Goal: Transaction & Acquisition: Book appointment/travel/reservation

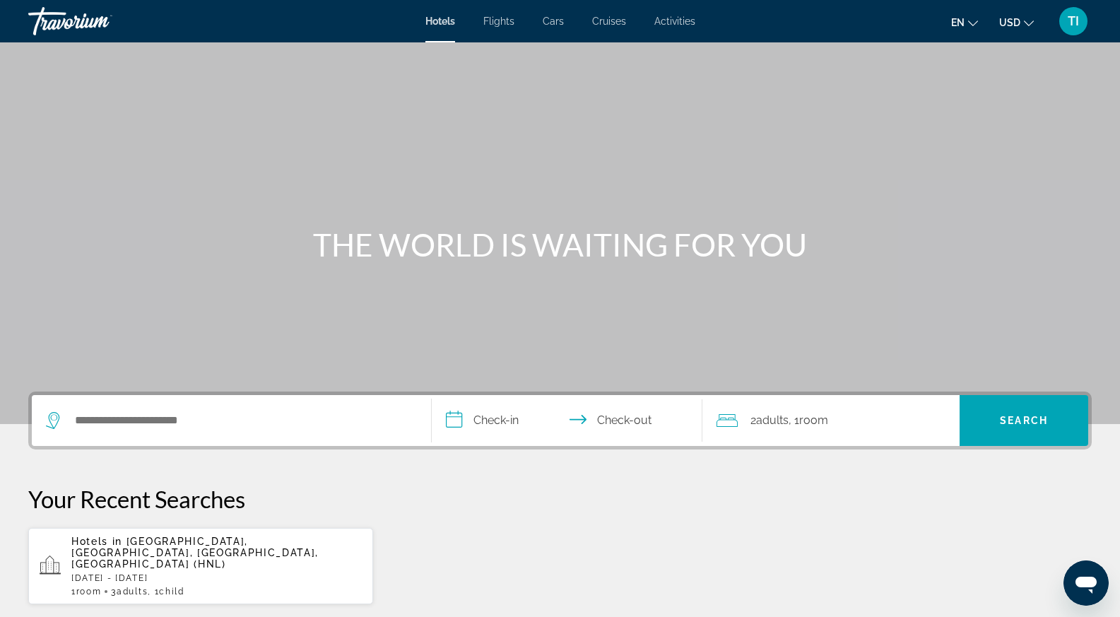
click at [221, 545] on span "[GEOGRAPHIC_DATA], [GEOGRAPHIC_DATA], [GEOGRAPHIC_DATA], [GEOGRAPHIC_DATA] (HNL)" at bounding box center [194, 552] width 247 height 34
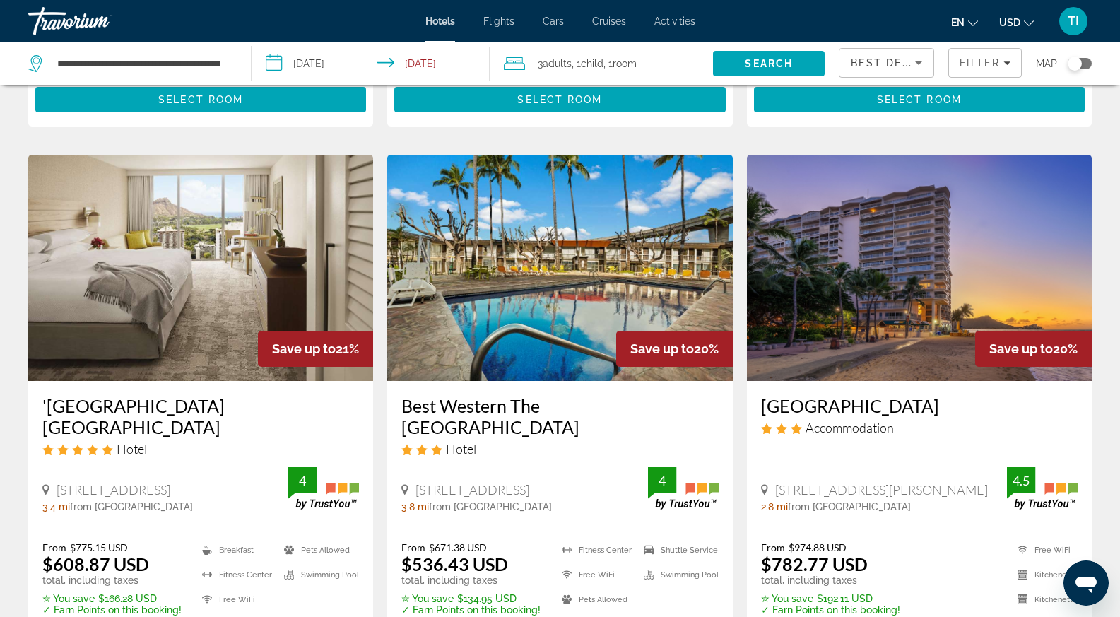
scroll to position [1766, 0]
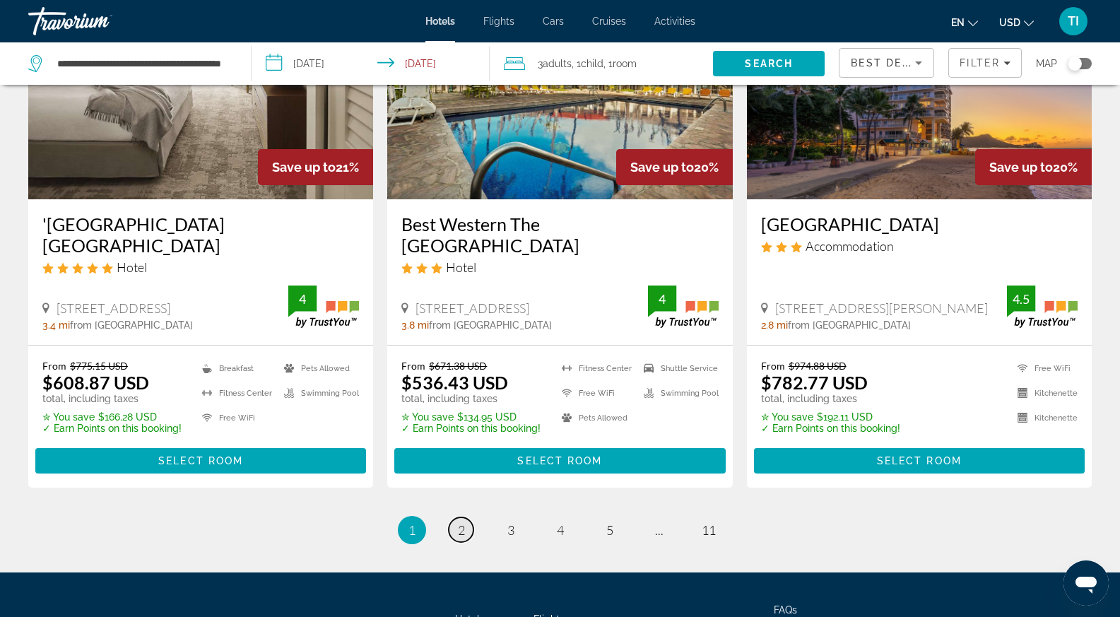
click at [458, 530] on span "2" at bounding box center [461, 530] width 7 height 16
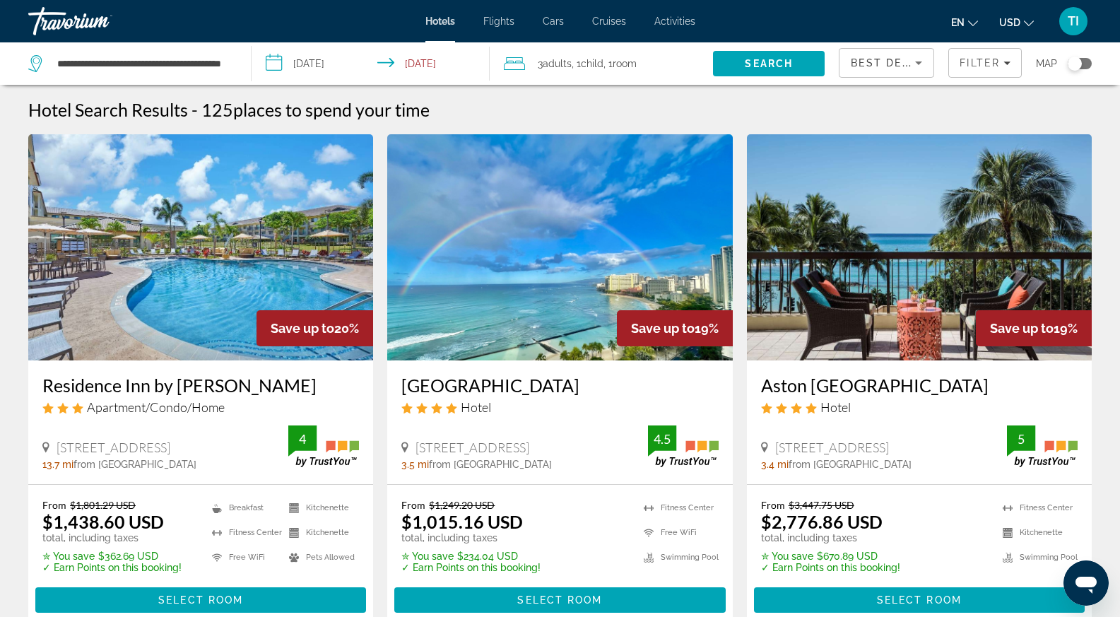
click at [889, 279] on img "Main content" at bounding box center [919, 247] width 345 height 226
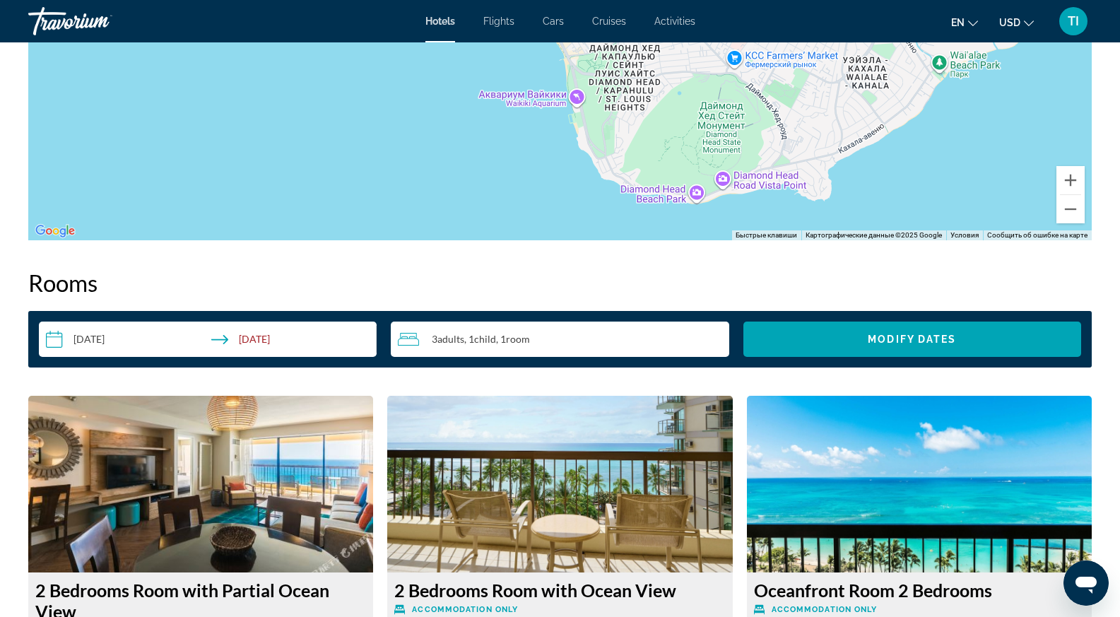
scroll to position [1554, 0]
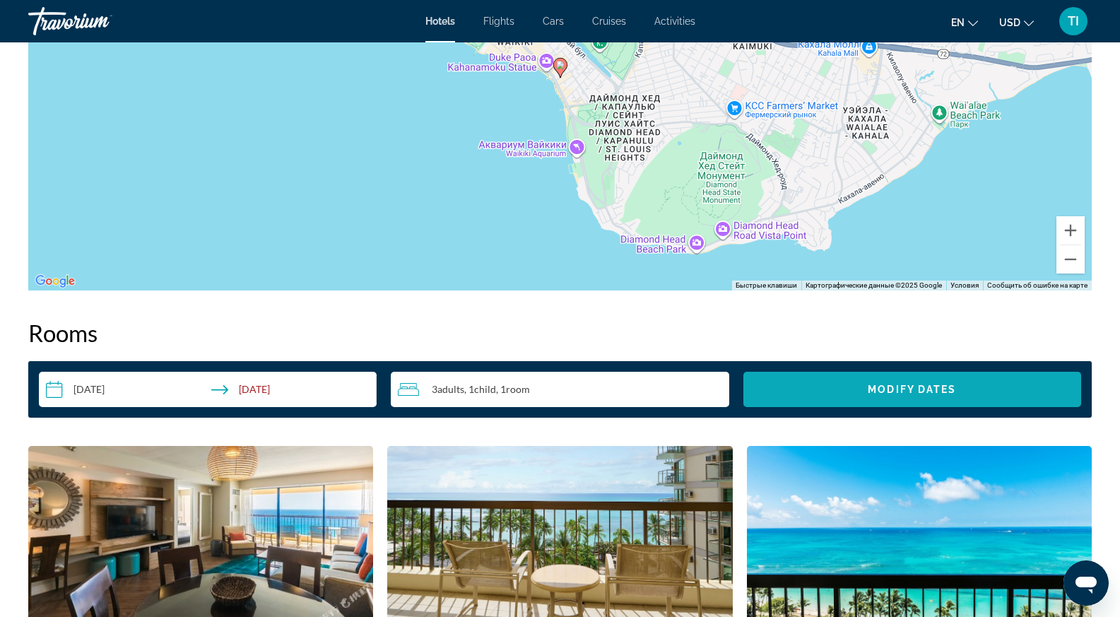
click at [858, 396] on span "Search widget" at bounding box center [912, 389] width 338 height 34
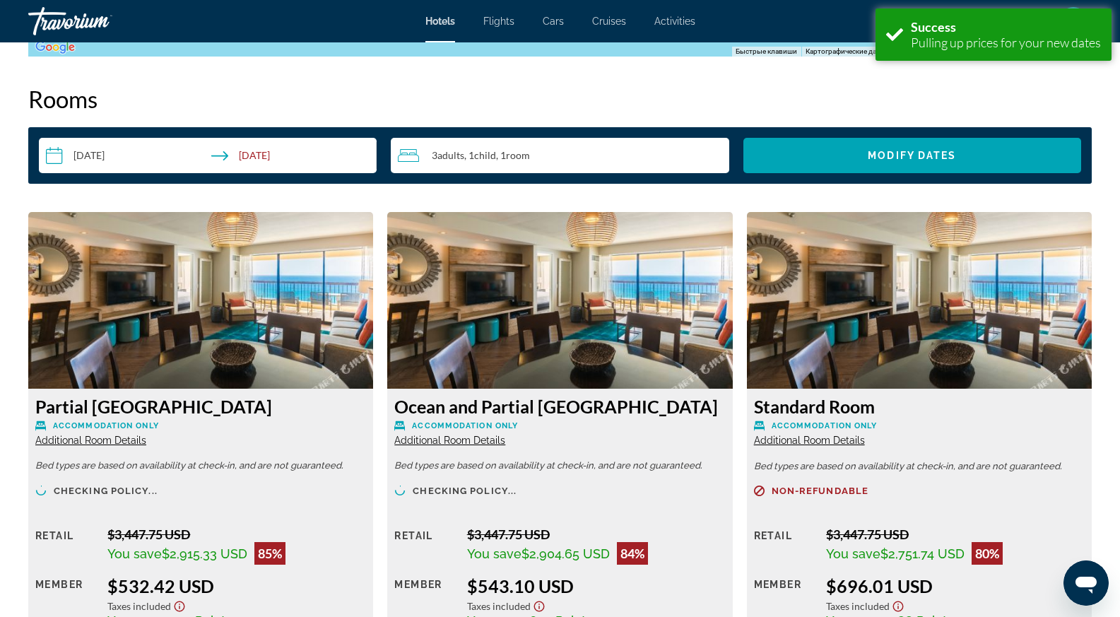
scroll to position [2000, 0]
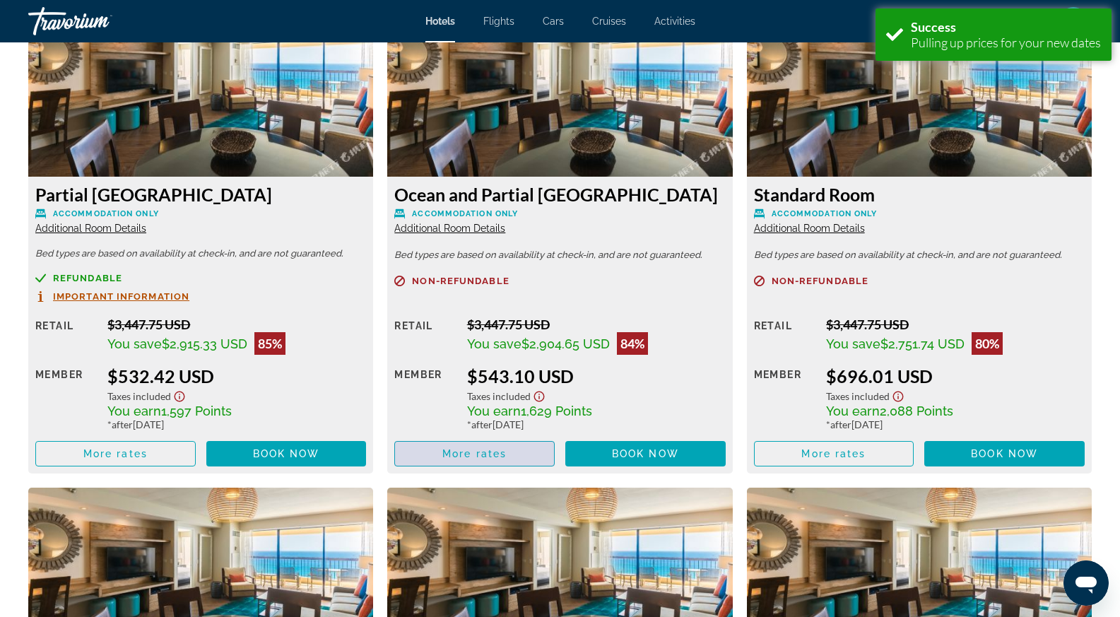
click at [507, 455] on span "Main content" at bounding box center [474, 454] width 159 height 34
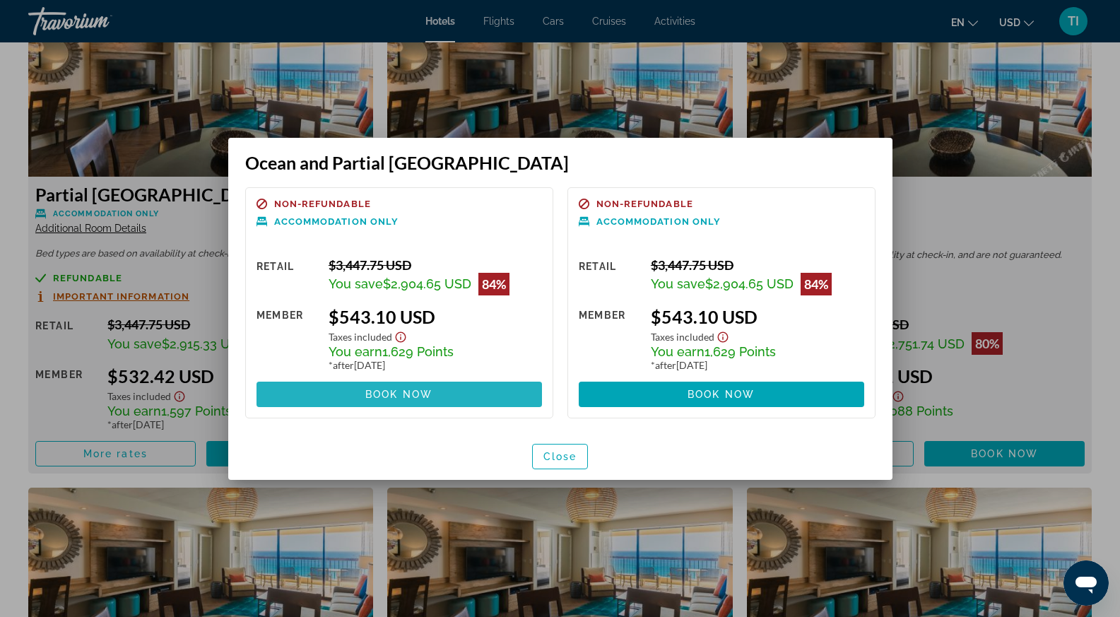
click at [490, 394] on span at bounding box center [398, 394] width 285 height 34
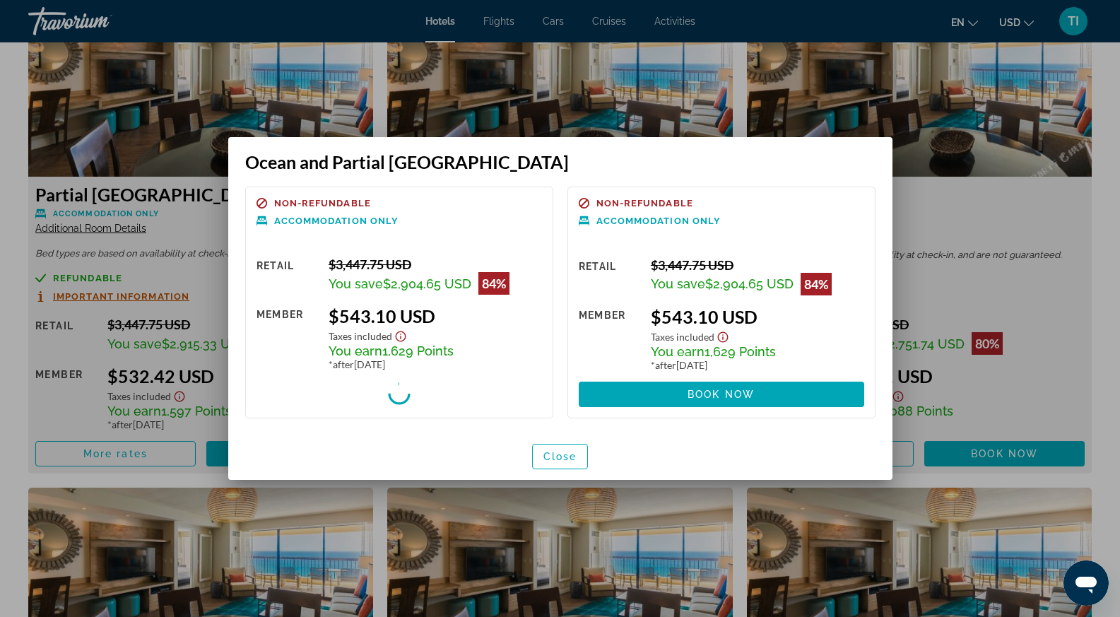
scroll to position [2000, 0]
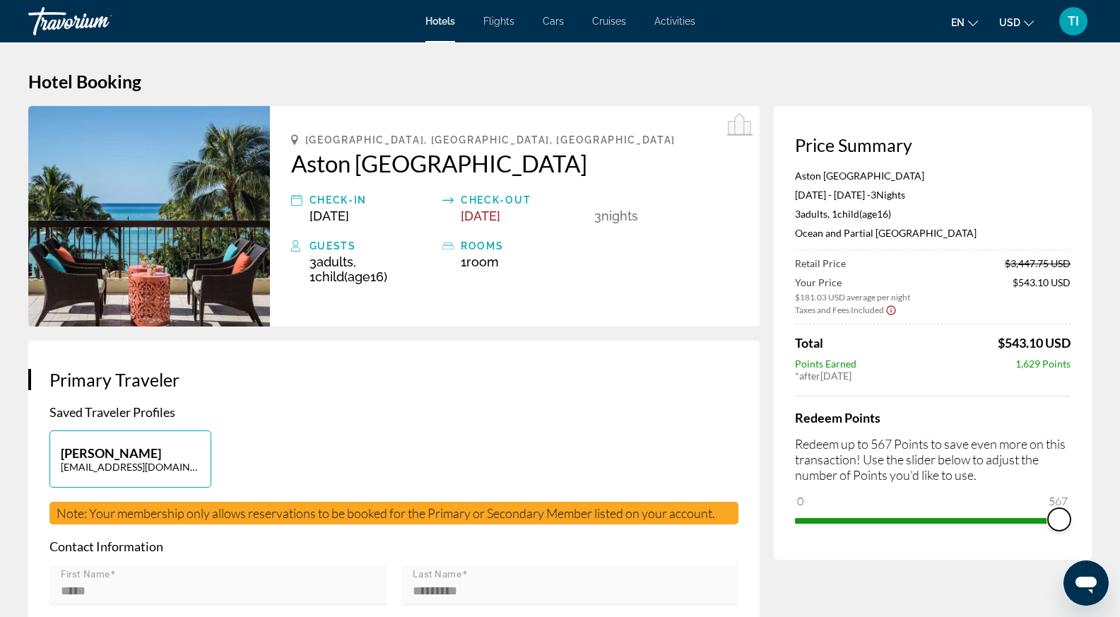
drag, startPoint x: 813, startPoint y: 524, endPoint x: 1090, endPoint y: 530, distance: 277.0
click at [1090, 530] on div "Price Summary Aston [GEOGRAPHIC_DATA] [DATE] - [DATE] - 3 Night Nights 3 Adult …" at bounding box center [933, 333] width 318 height 454
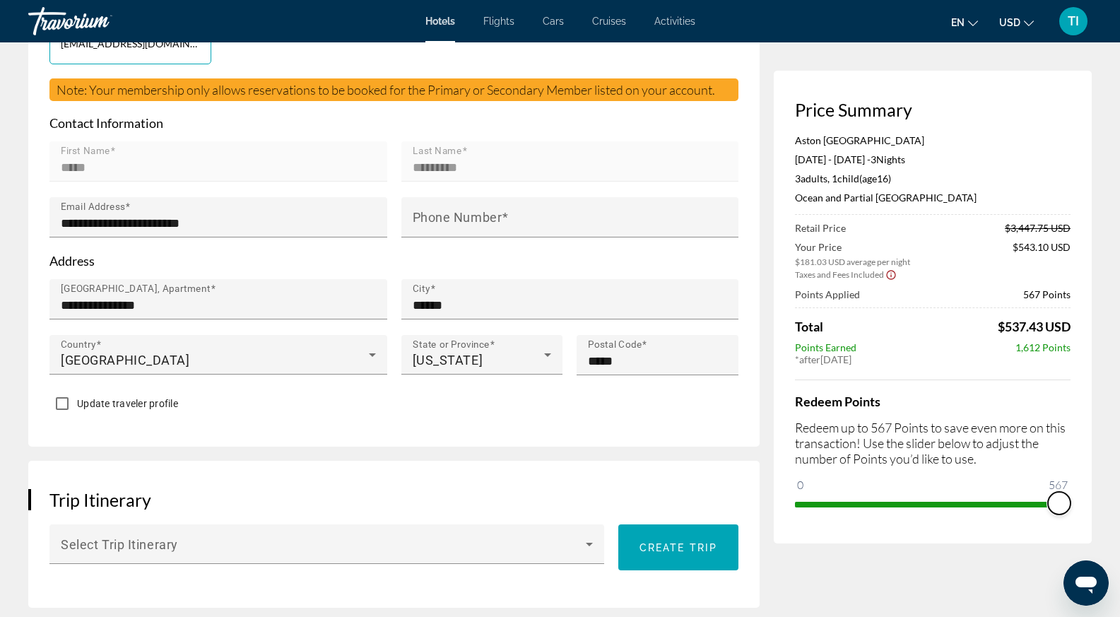
scroll to position [424, 0]
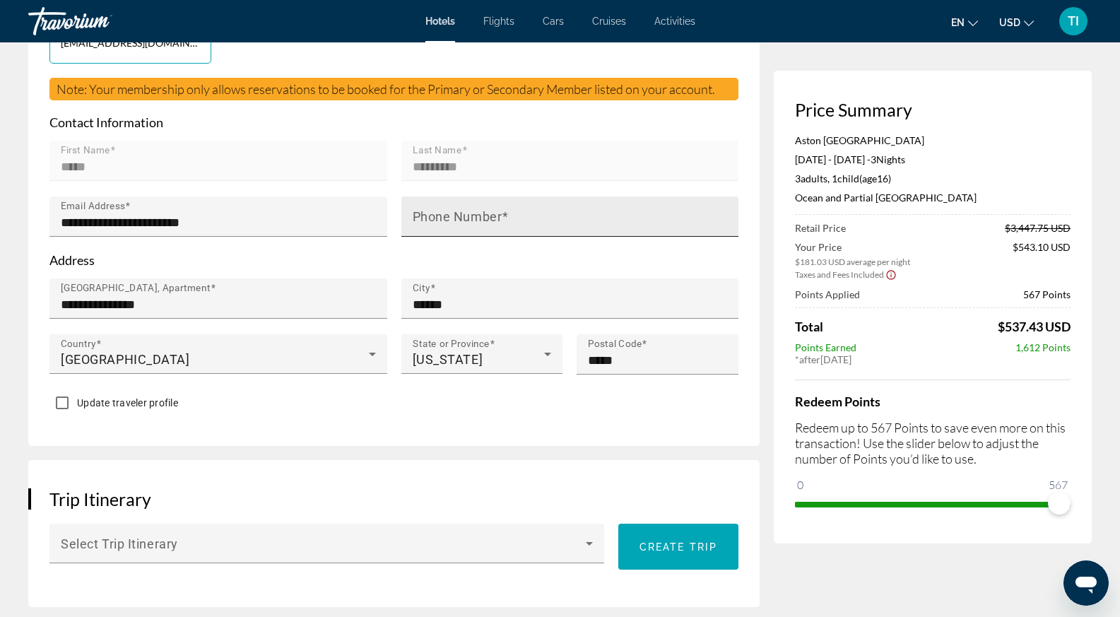
click at [480, 223] on input "Phone Number" at bounding box center [575, 222] width 324 height 17
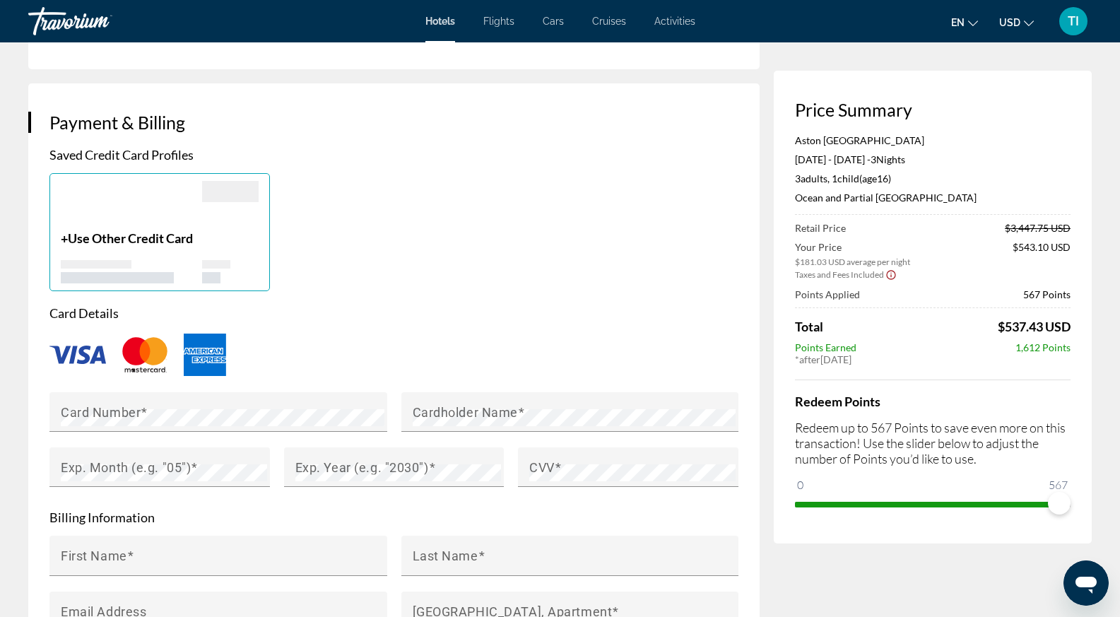
scroll to position [989, 0]
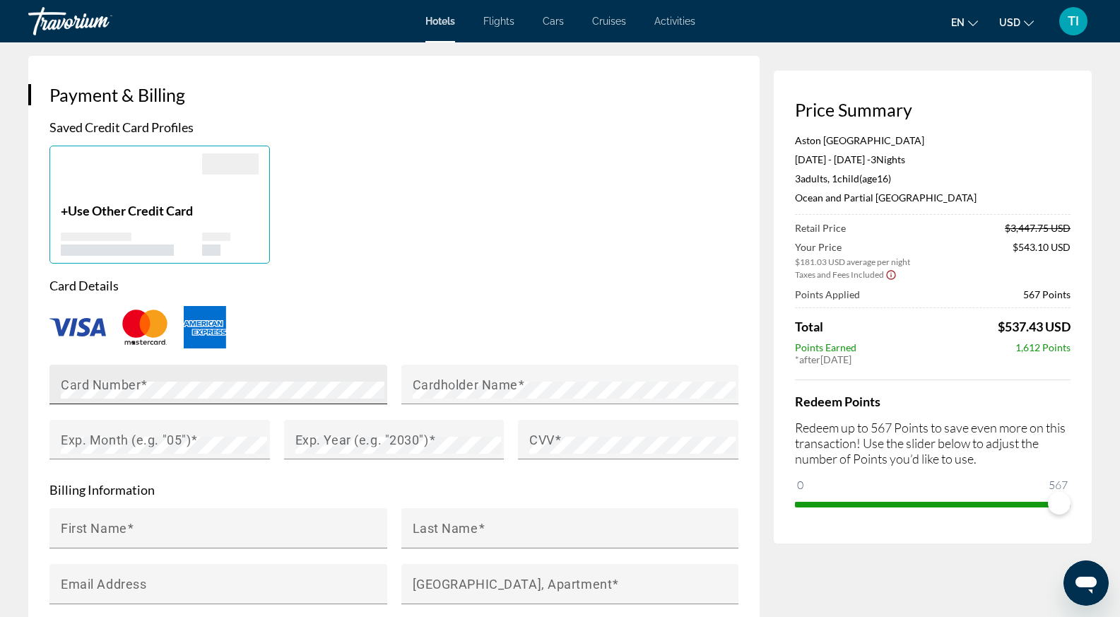
type input "**********"
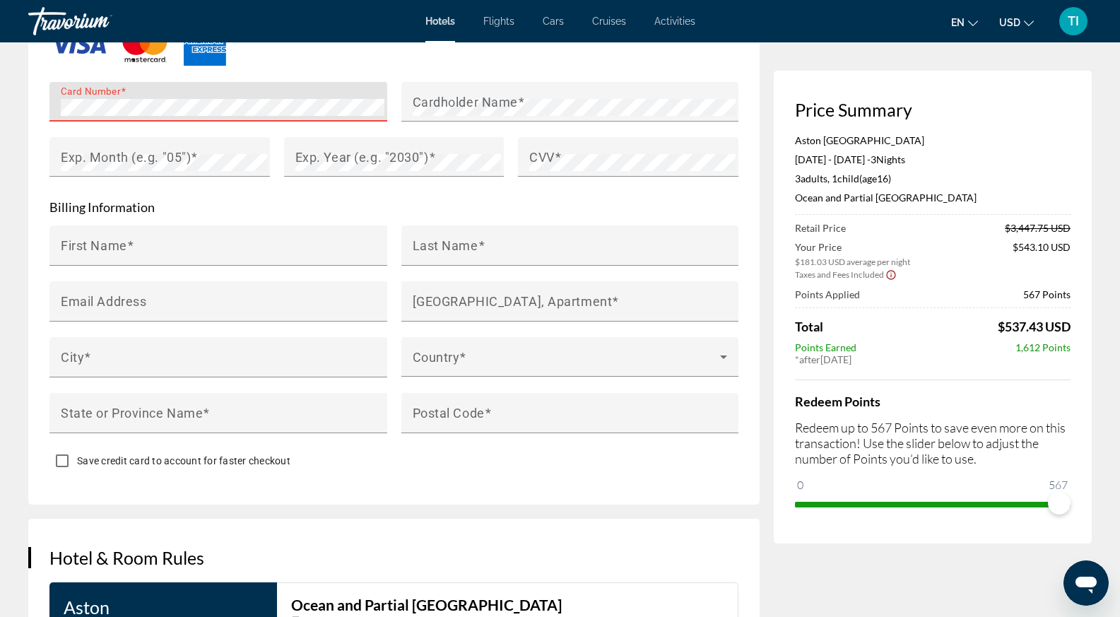
scroll to position [1201, 0]
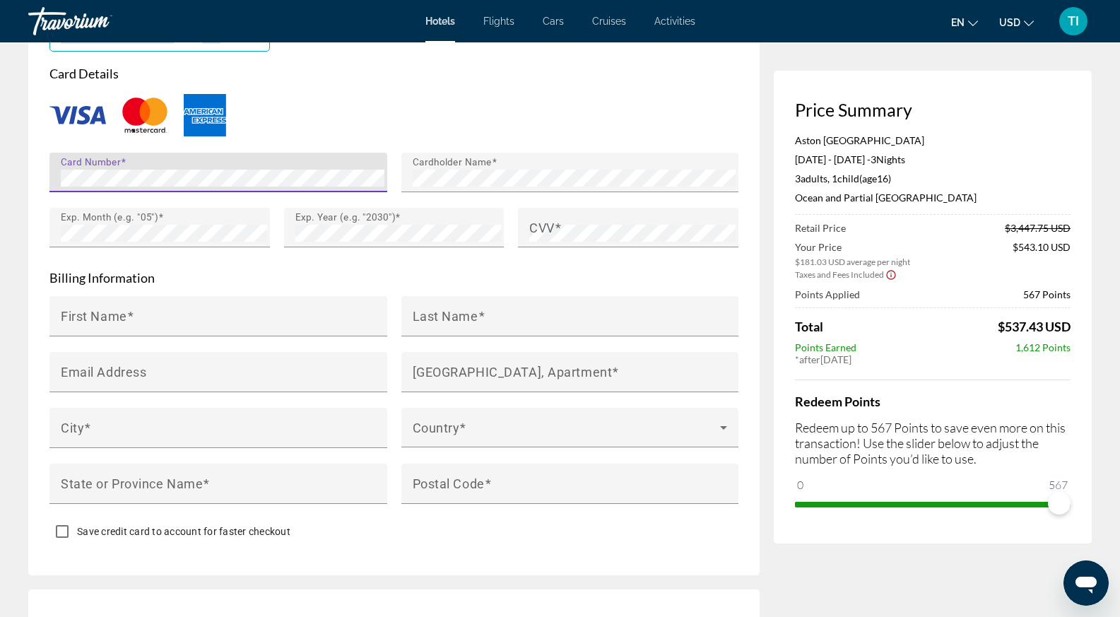
click at [59, 168] on div "Card Number" at bounding box center [218, 173] width 338 height 40
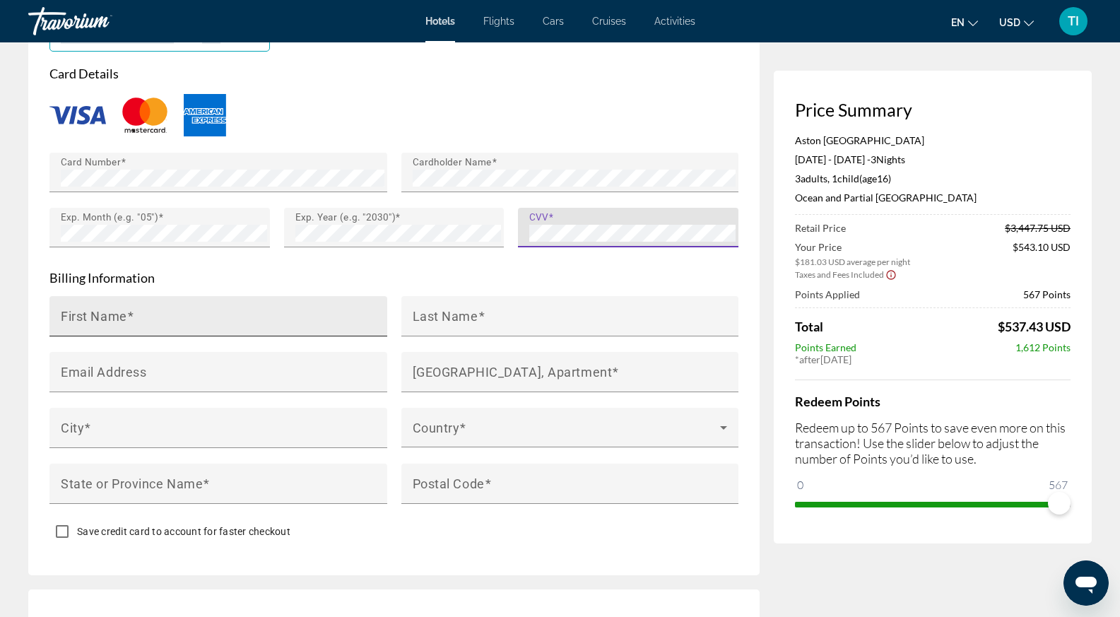
click at [259, 314] on input "First Name" at bounding box center [223, 322] width 324 height 17
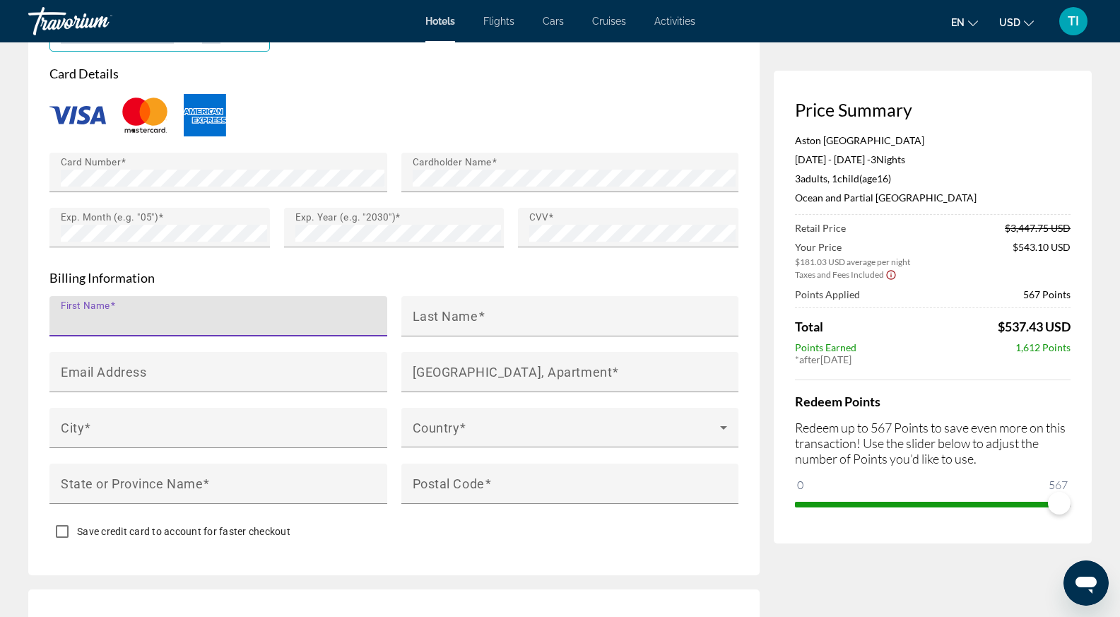
click at [206, 319] on input "First Name" at bounding box center [223, 322] width 324 height 17
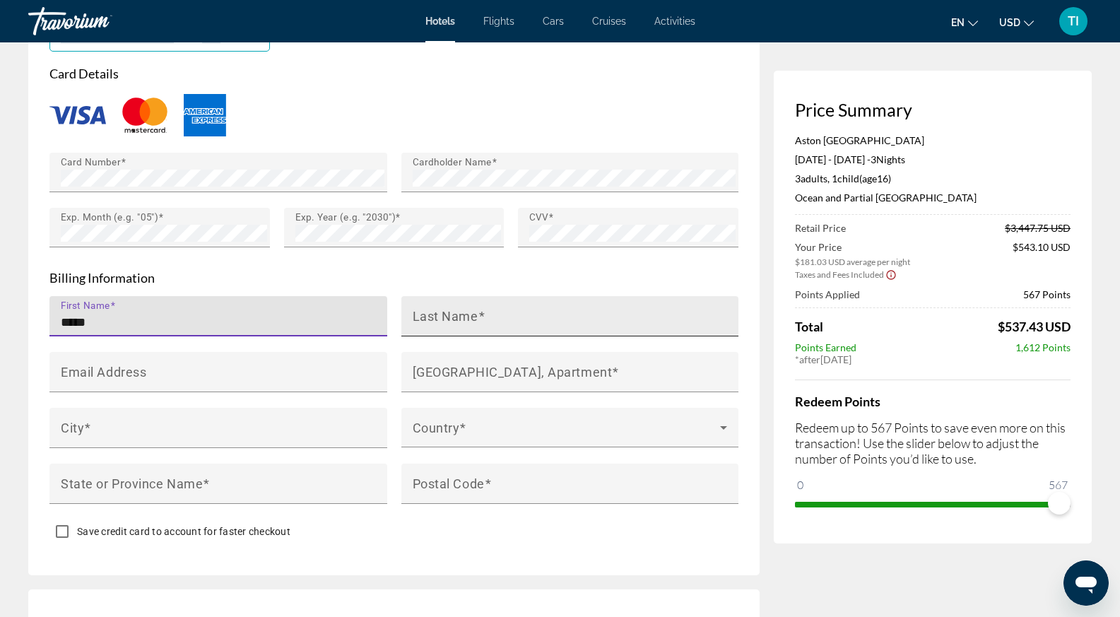
type input "*****"
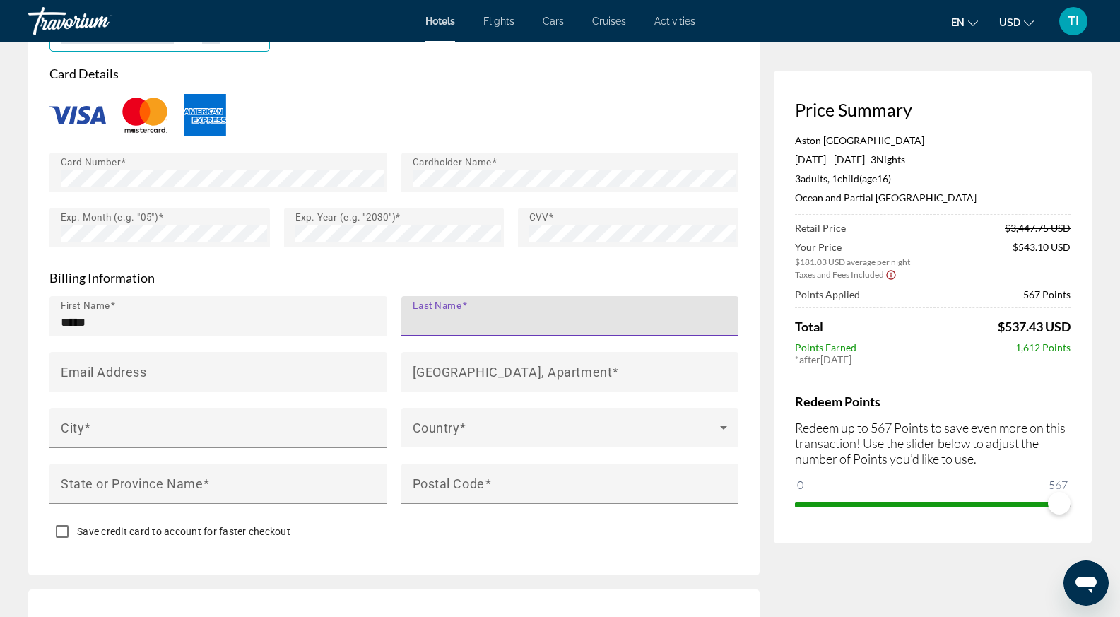
click at [486, 319] on input "Last Name" at bounding box center [575, 322] width 324 height 17
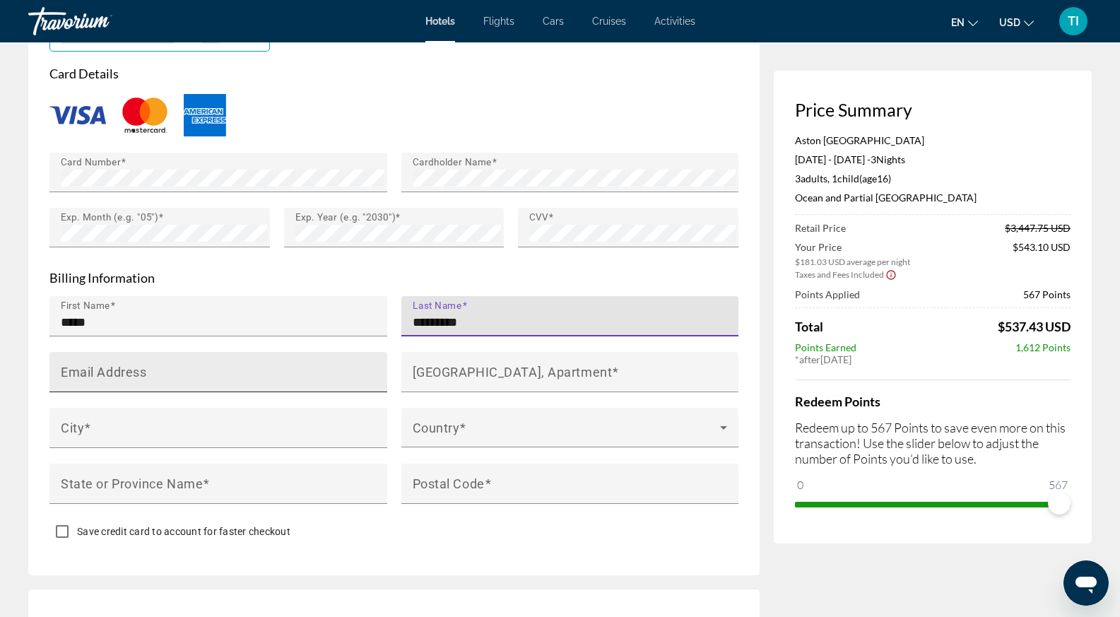
type input "*********"
click at [172, 369] on input "Email Address" at bounding box center [223, 377] width 324 height 17
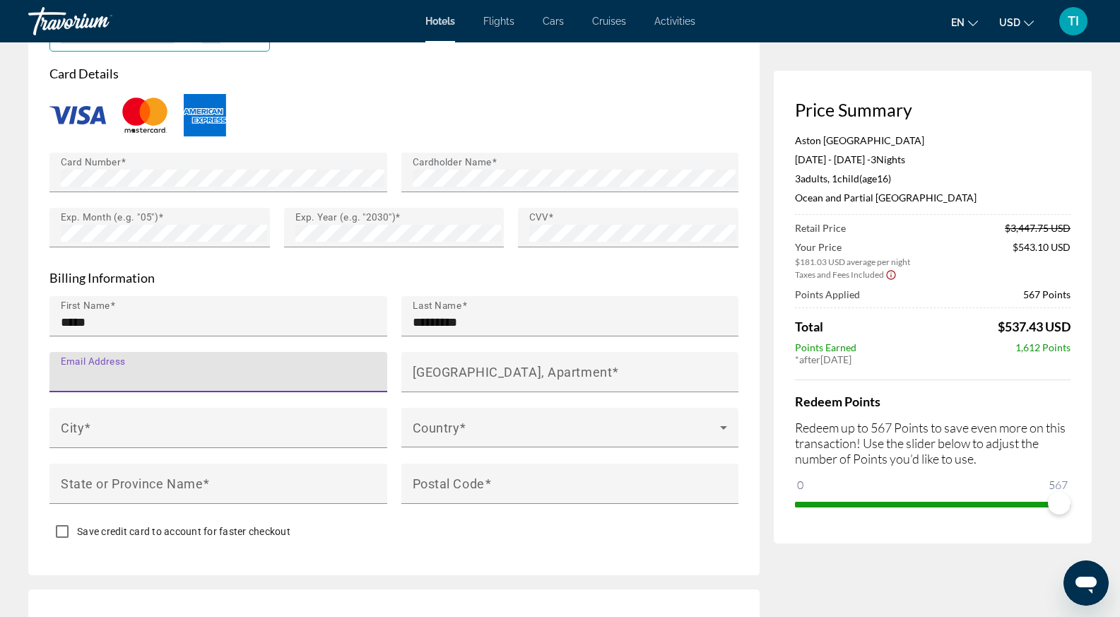
paste input "**********"
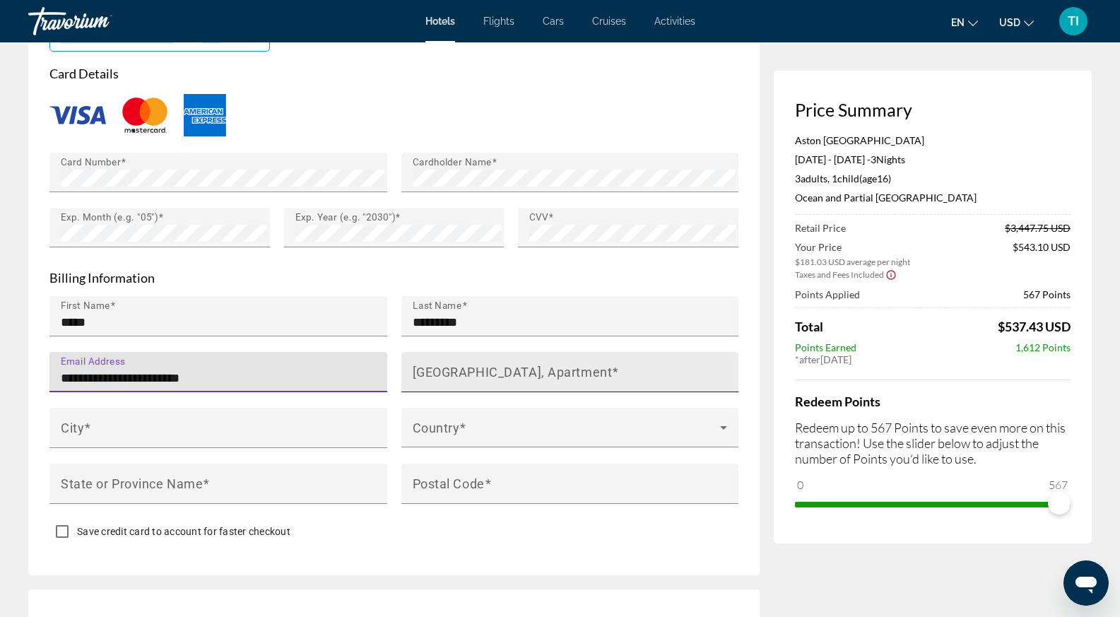
type input "**********"
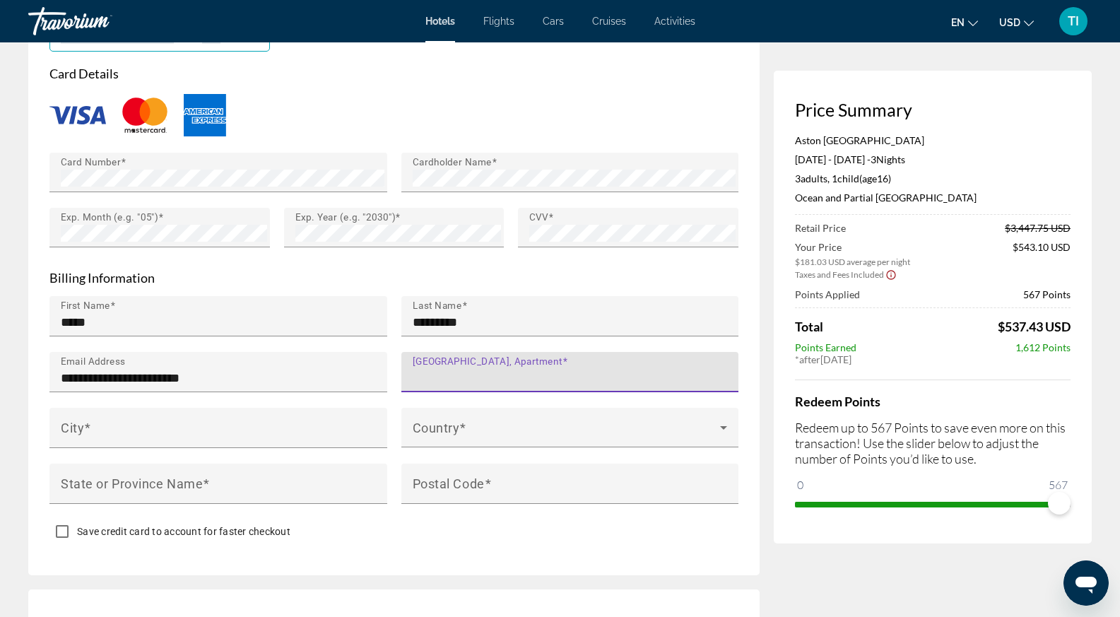
click at [438, 375] on input "[GEOGRAPHIC_DATA], Apartment" at bounding box center [575, 377] width 324 height 17
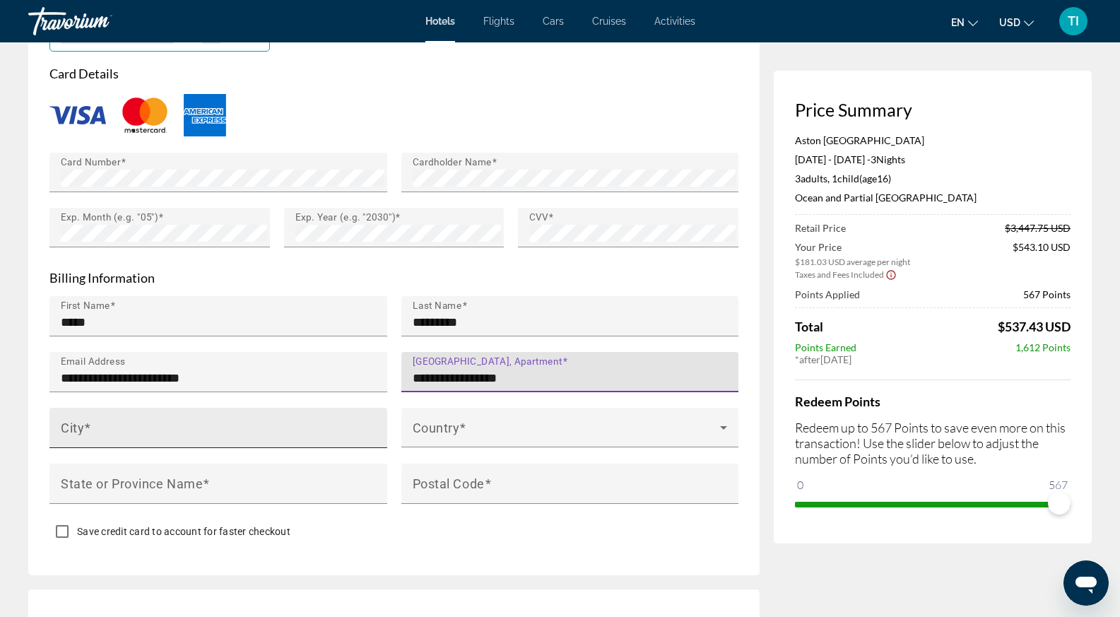
type input "**********"
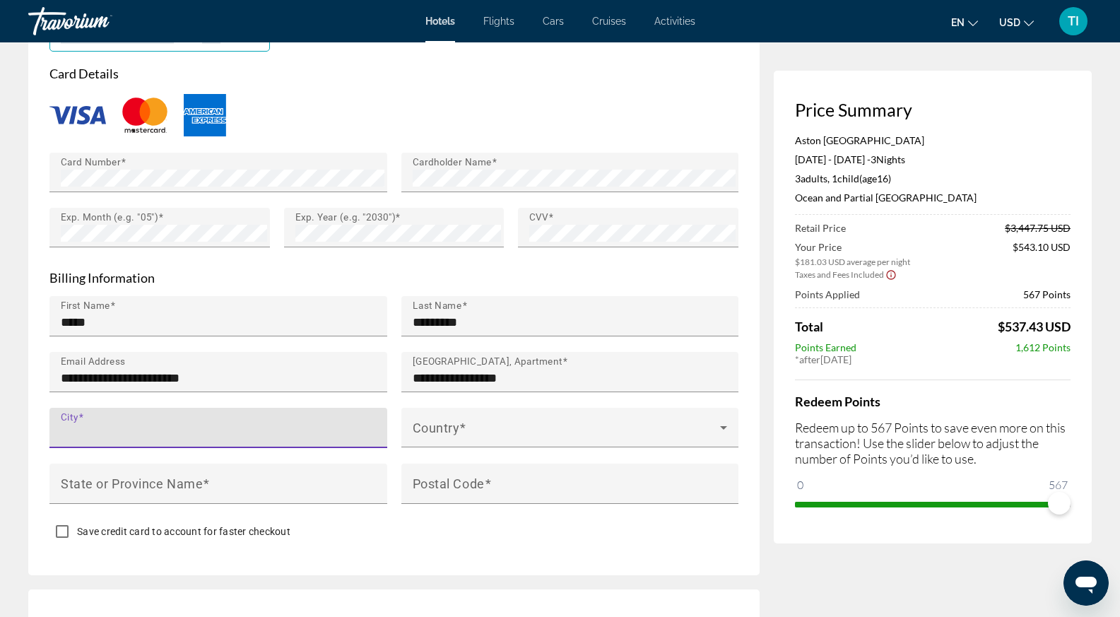
click at [217, 425] on input "City" at bounding box center [223, 433] width 324 height 17
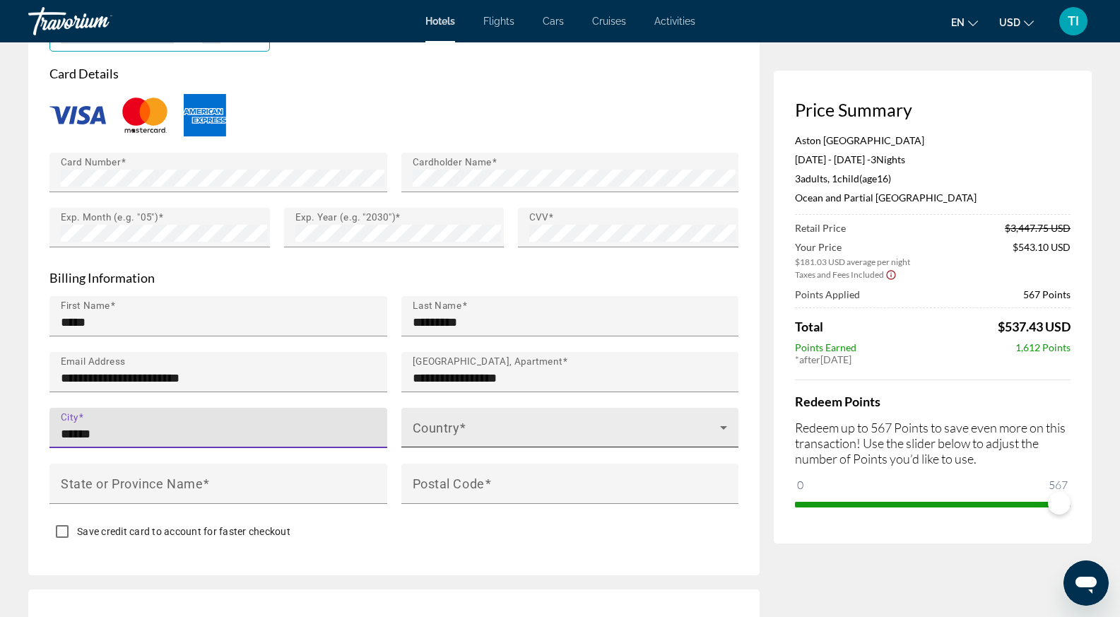
type input "******"
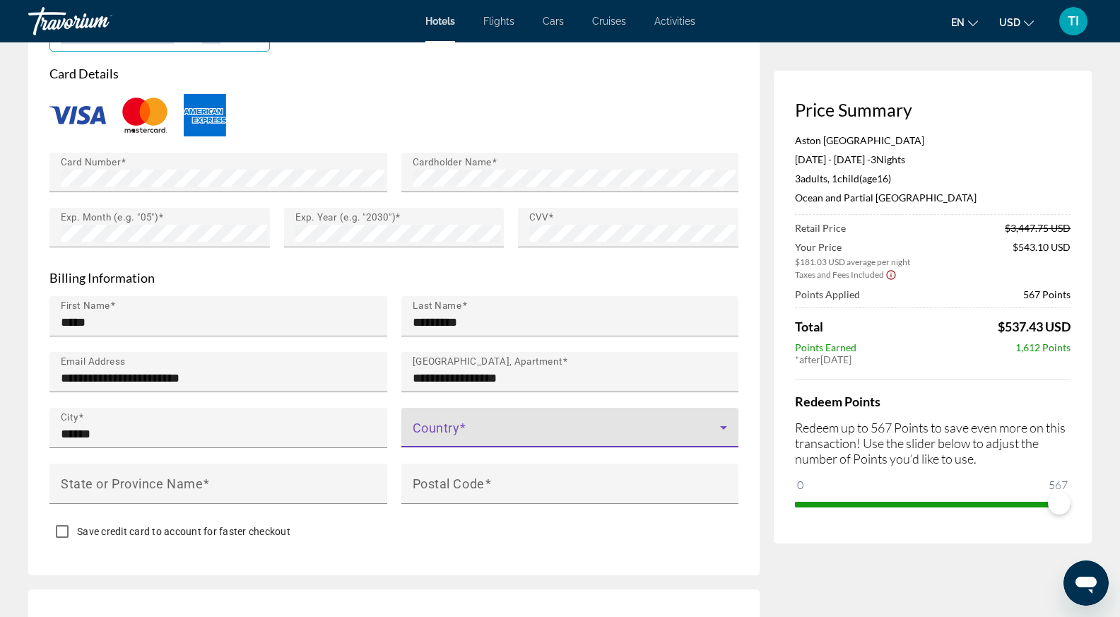
click at [420, 427] on span "Main content" at bounding box center [567, 433] width 308 height 17
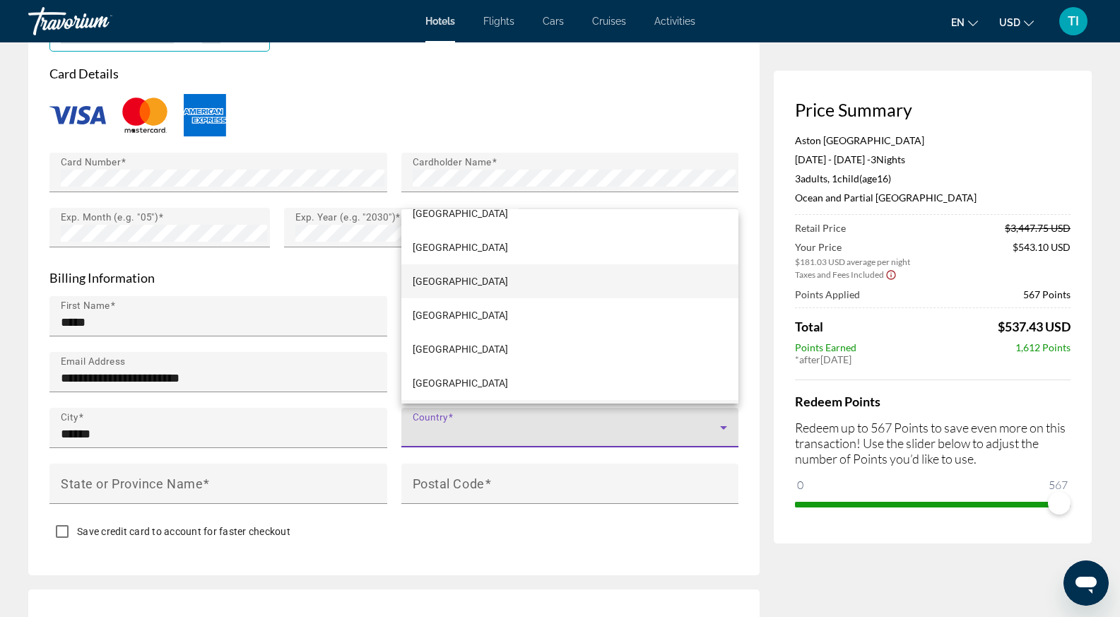
scroll to position [8057, 0]
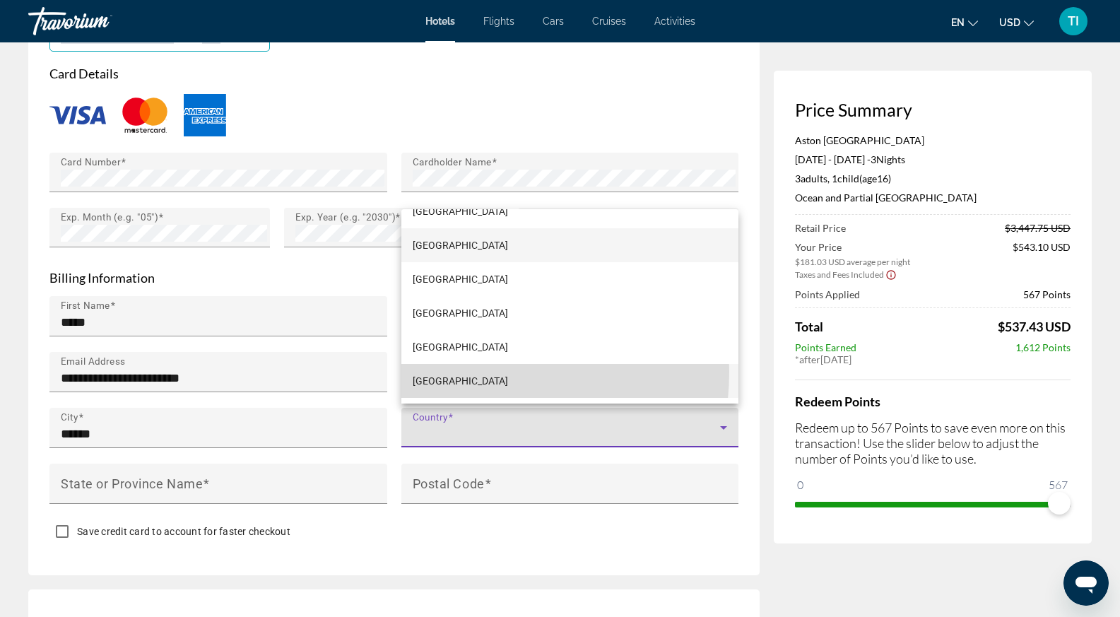
click at [465, 372] on span "[GEOGRAPHIC_DATA]" at bounding box center [460, 380] width 95 height 17
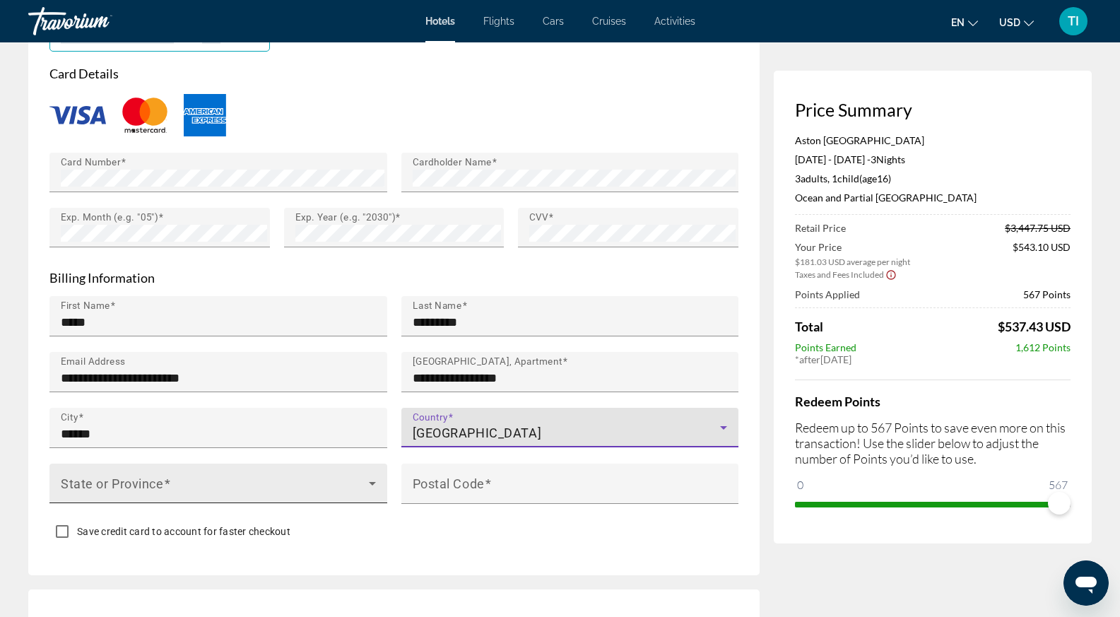
click at [239, 480] on span "Main content" at bounding box center [215, 488] width 308 height 17
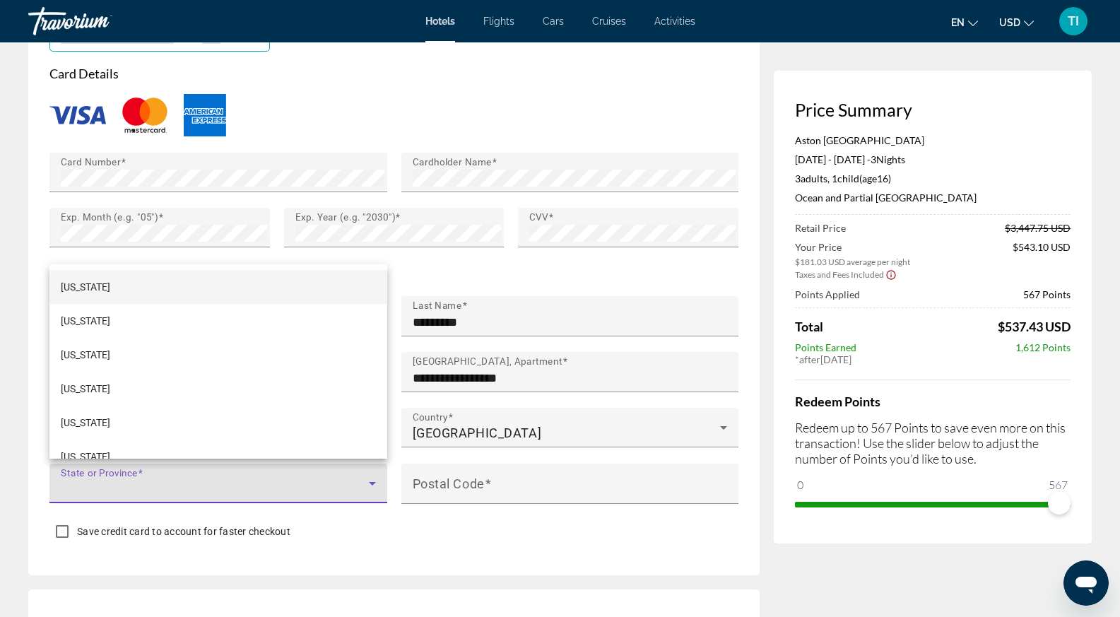
scroll to position [1134, 0]
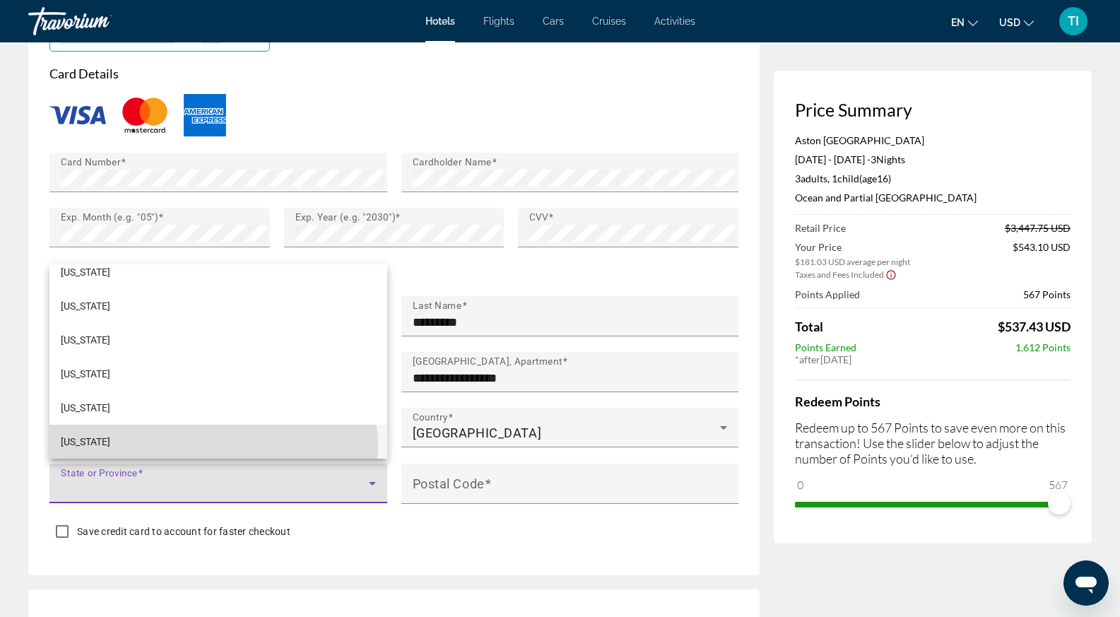
click at [198, 448] on mat-option "[US_STATE]" at bounding box center [218, 442] width 338 height 34
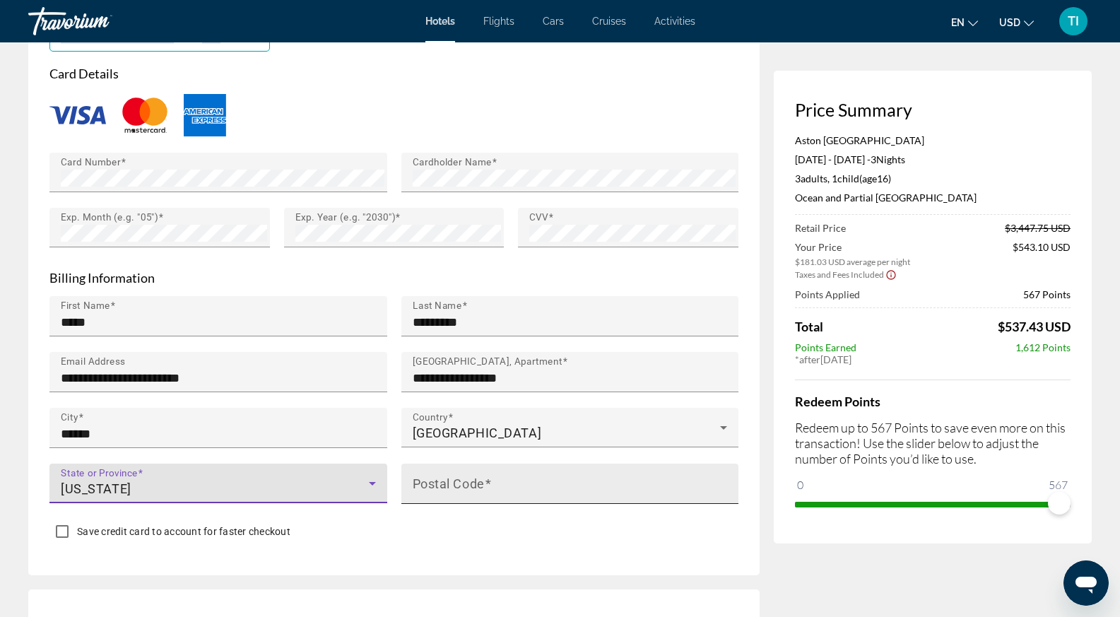
click at [420, 485] on mat-label "Postal Code" at bounding box center [449, 482] width 72 height 15
click at [420, 485] on input "Postal Code" at bounding box center [575, 489] width 324 height 17
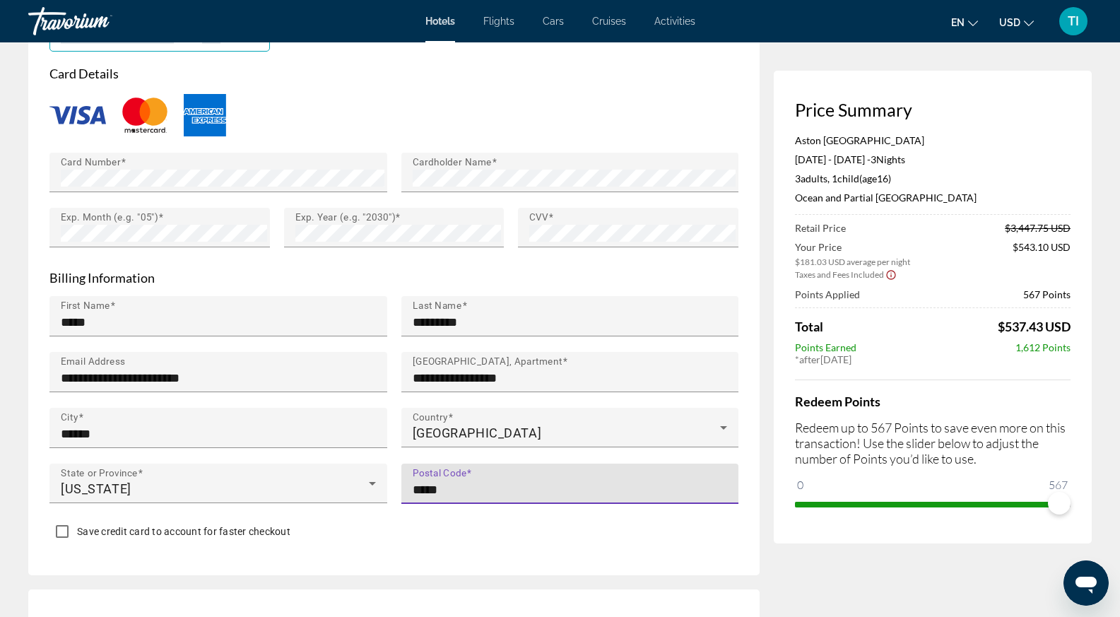
type input "*****"
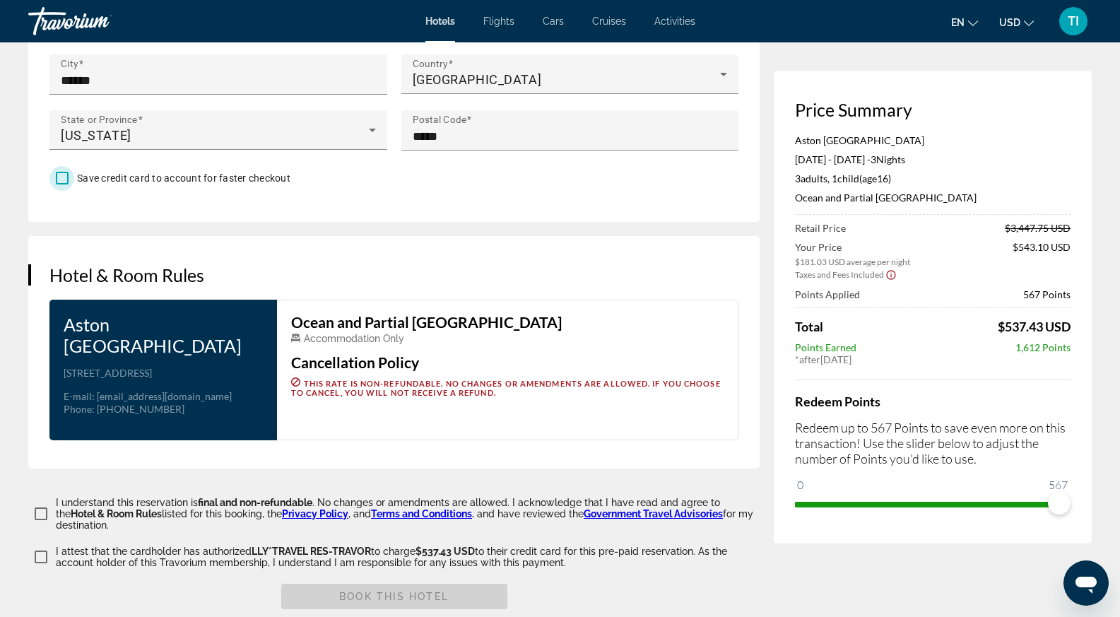
scroll to position [1696, 0]
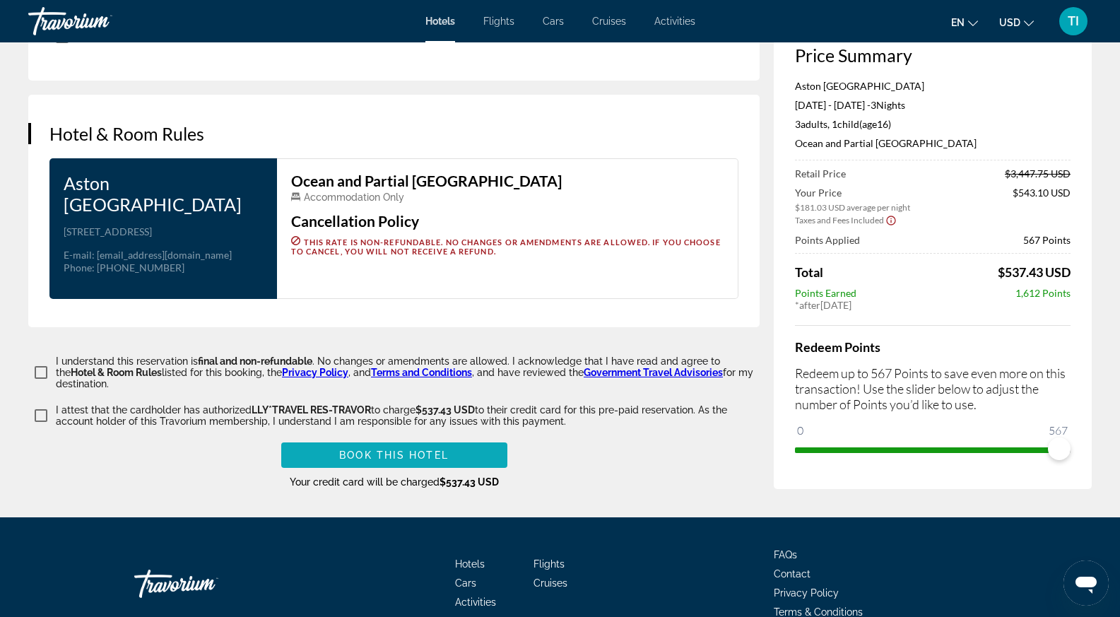
click at [388, 461] on span "Book this hotel" at bounding box center [394, 454] width 110 height 11
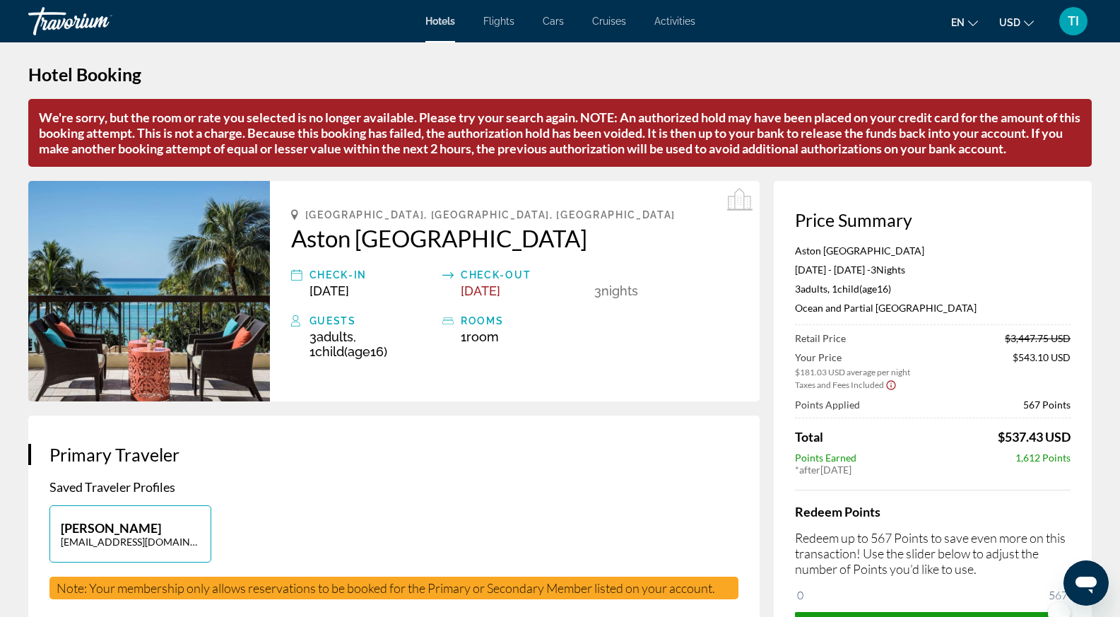
scroll to position [0, 0]
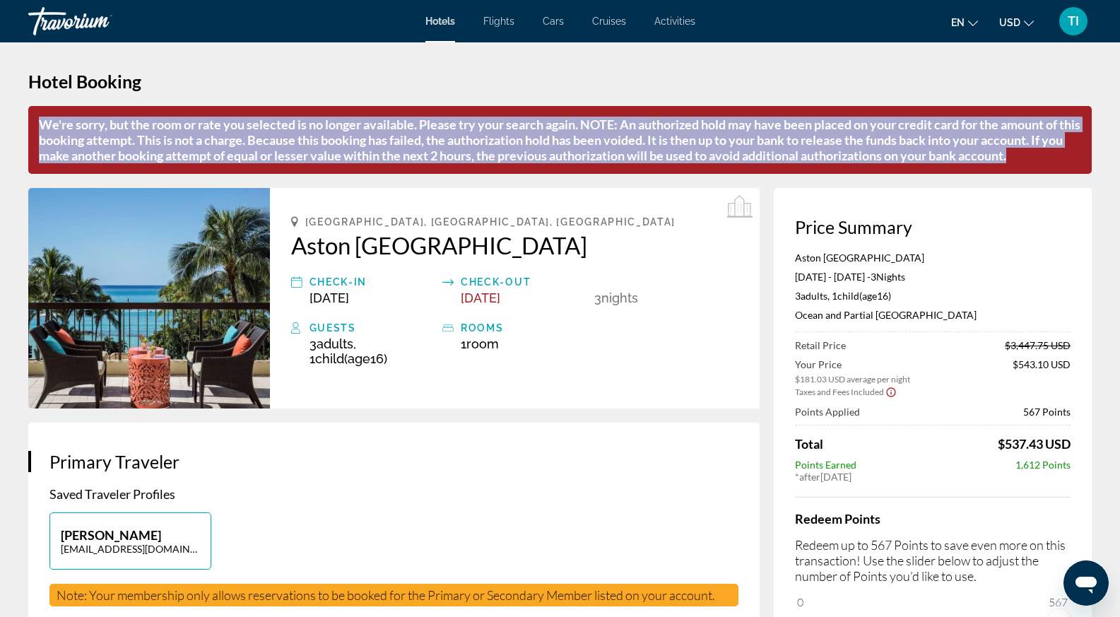
drag, startPoint x: 37, startPoint y: 127, endPoint x: 1061, endPoint y: 159, distance: 1024.2
click at [1061, 159] on p "We're sorry, but the room or rate you selected is no longer available. Please t…" at bounding box center [559, 140] width 1063 height 68
copy p "We're sorry, but the room or rate you selected is no longer available. Please t…"
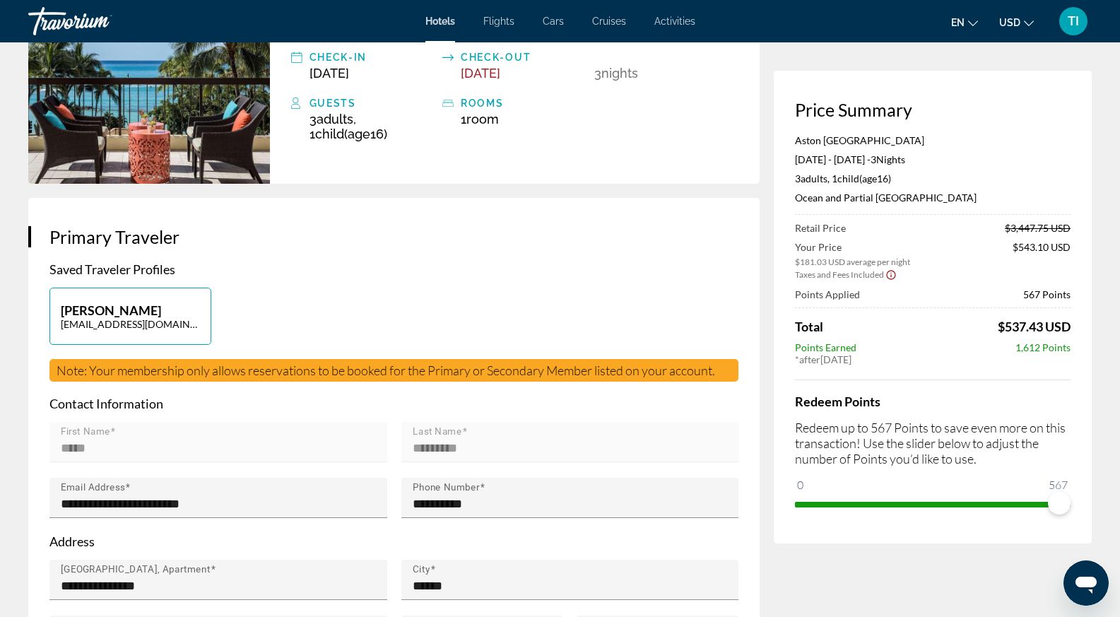
scroll to position [71, 0]
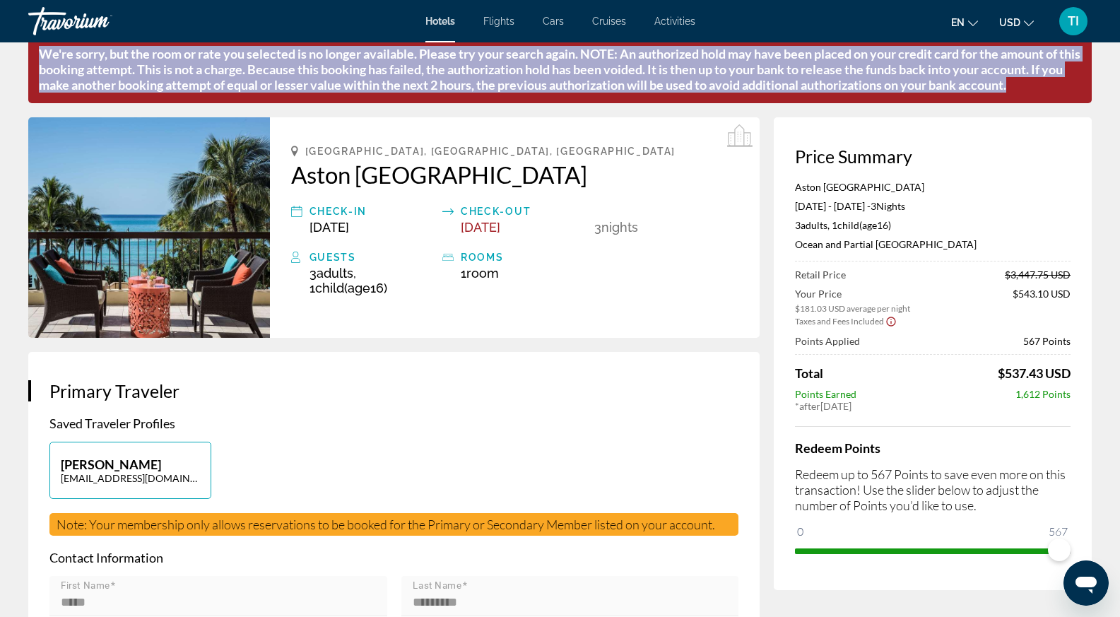
click at [1073, 29] on div "TI" at bounding box center [1073, 21] width 28 height 28
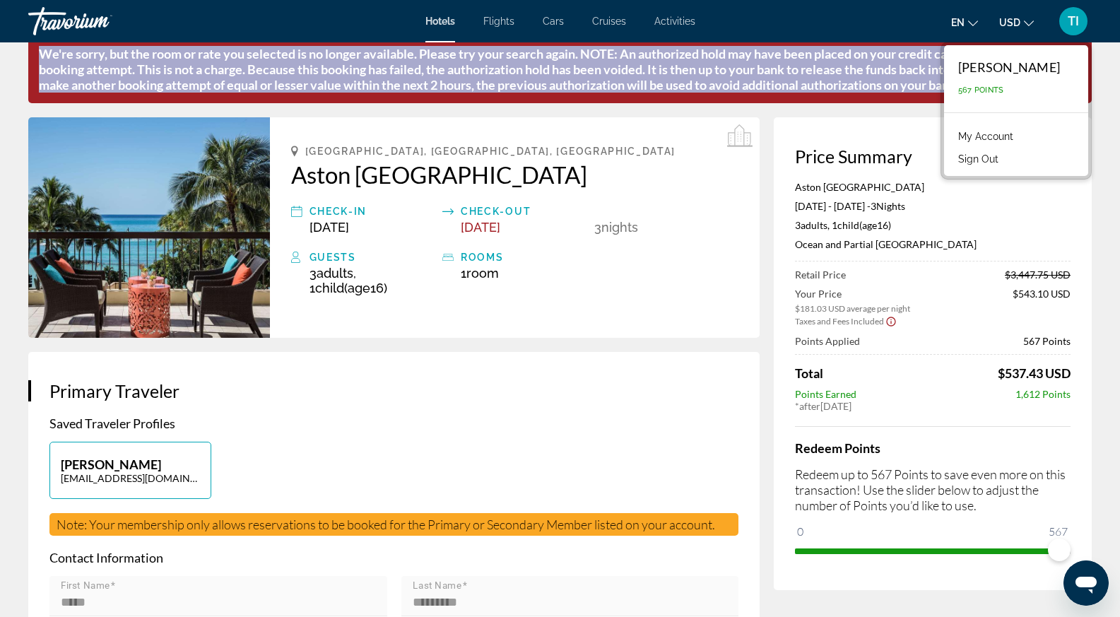
click at [1014, 136] on link "My Account" at bounding box center [985, 136] width 69 height 18
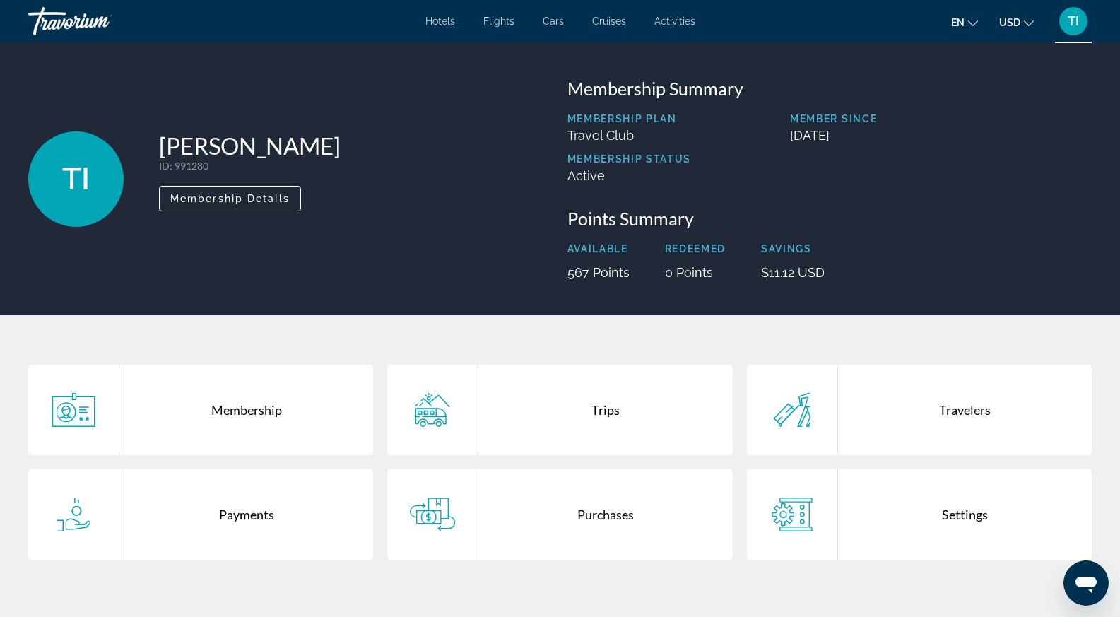
click at [557, 519] on div "Purchases" at bounding box center [605, 514] width 254 height 90
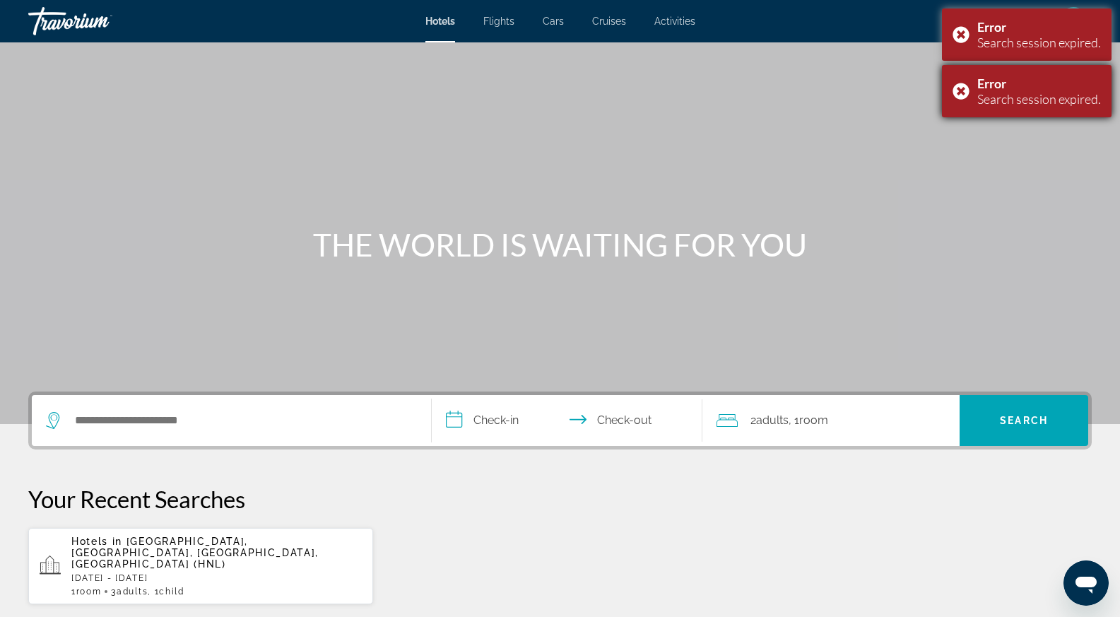
click at [964, 89] on div "Error Search session expired." at bounding box center [1027, 91] width 170 height 52
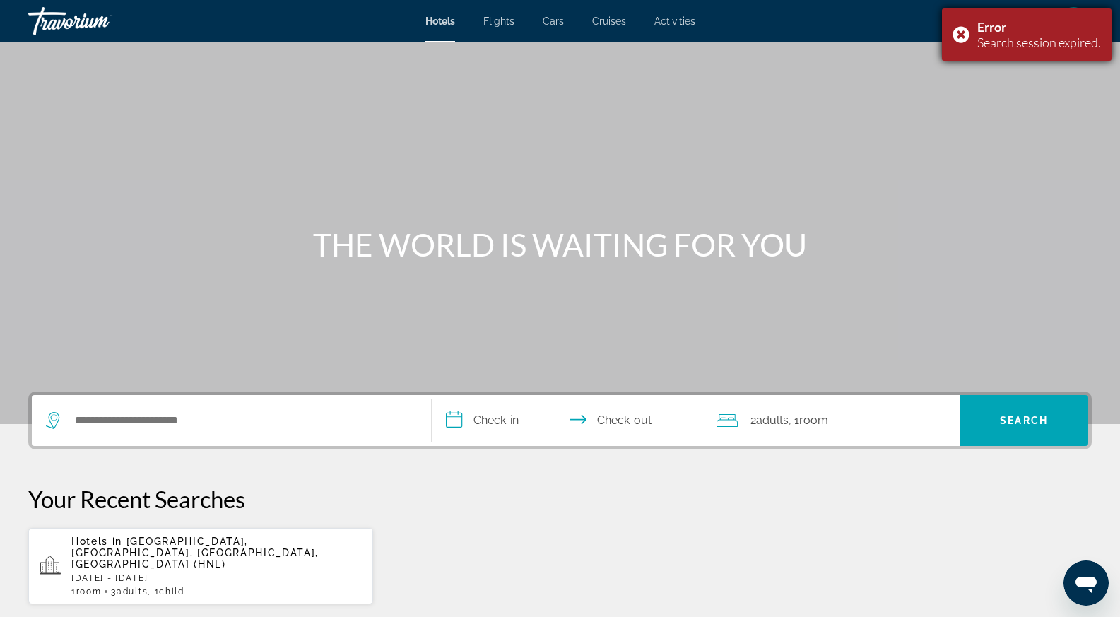
click at [962, 38] on div "Error Search session expired." at bounding box center [1027, 34] width 170 height 52
